Goal: Transaction & Acquisition: Purchase product/service

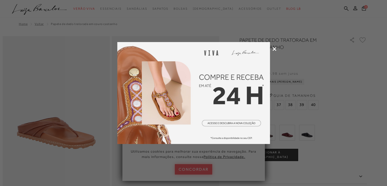
click at [275, 49] on icon at bounding box center [275, 49] width 4 height 4
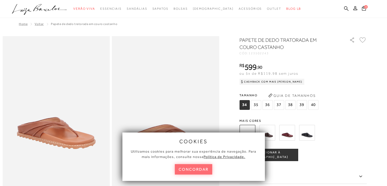
click at [181, 169] on button "concordar" at bounding box center [194, 169] width 38 height 10
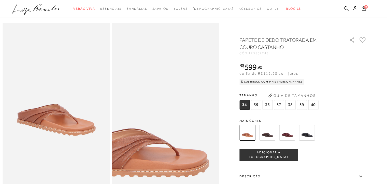
scroll to position [14, 0]
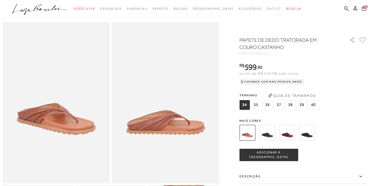
click at [273, 136] on img at bounding box center [267, 133] width 16 height 16
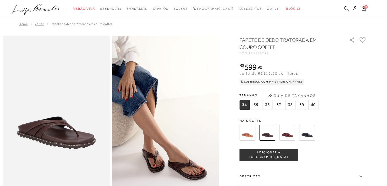
click at [289, 130] on img at bounding box center [287, 133] width 16 height 16
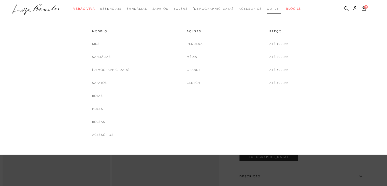
click at [267, 5] on link "Outlet" at bounding box center [274, 8] width 14 height 9
click at [106, 71] on link "[DEMOGRAPHIC_DATA]" at bounding box center [111, 69] width 38 height 5
click at [103, 96] on link "Botas" at bounding box center [97, 95] width 11 height 5
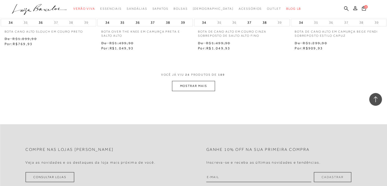
scroll to position [1070, 0]
click at [180, 88] on button "MOSTRAR MAIS" at bounding box center [193, 86] width 43 height 10
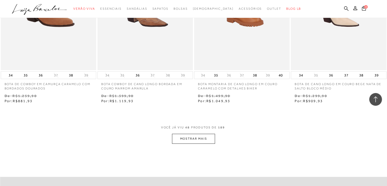
scroll to position [2172, 0]
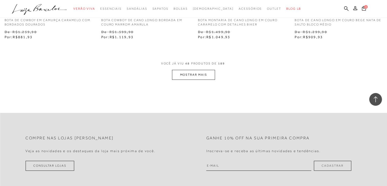
click at [191, 76] on button "MOSTRAR MAIS" at bounding box center [193, 75] width 43 height 10
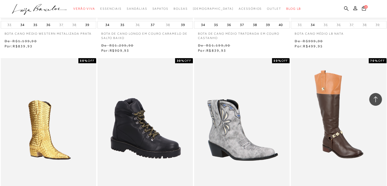
scroll to position [2598, 0]
